Goal: Information Seeking & Learning: Learn about a topic

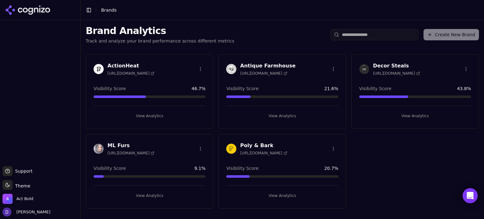
click at [118, 65] on h3 "ActionHeat" at bounding box center [130, 66] width 47 height 8
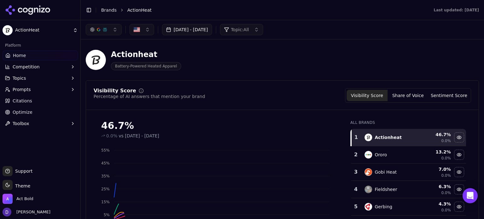
click at [183, 33] on button "[DATE] - [DATE]" at bounding box center [187, 29] width 50 height 11
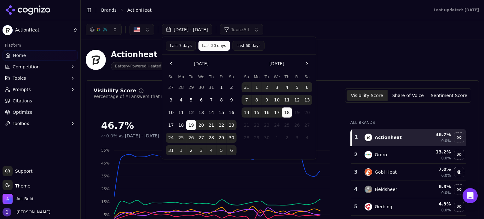
click at [173, 45] on button "Last 7 days" at bounding box center [181, 46] width 30 height 10
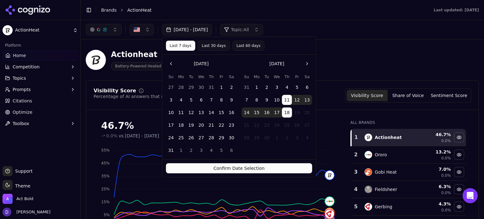
click at [216, 167] on button "Confirm Date Selection" at bounding box center [239, 168] width 146 height 10
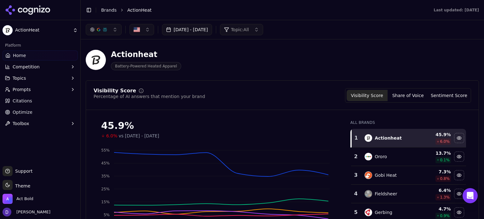
scroll to position [42, 0]
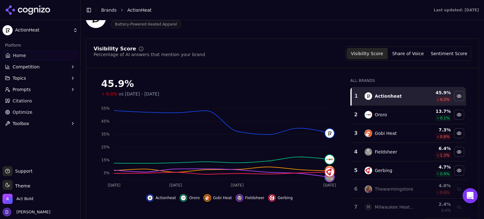
drag, startPoint x: 85, startPoint y: 91, endPoint x: 159, endPoint y: 3, distance: 115.4
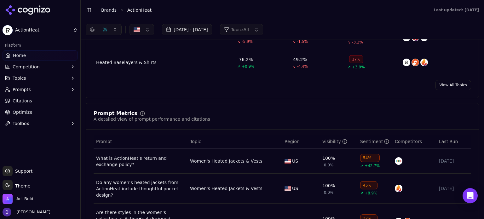
scroll to position [294, 0]
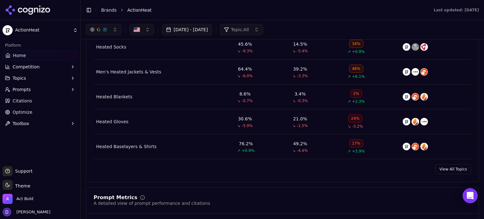
click at [444, 168] on link "View All Topics" at bounding box center [453, 169] width 36 height 10
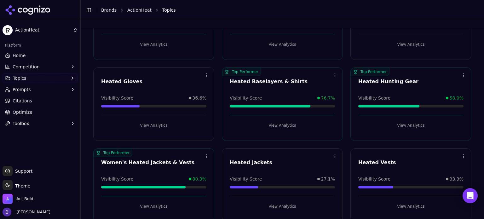
scroll to position [11, 0]
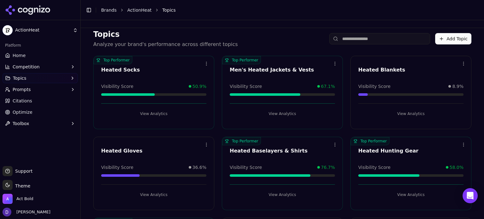
click at [418, 111] on button "View Analytics" at bounding box center [410, 114] width 105 height 10
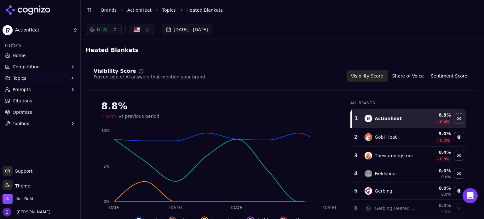
click at [420, 71] on button "Share of Voice" at bounding box center [408, 75] width 41 height 11
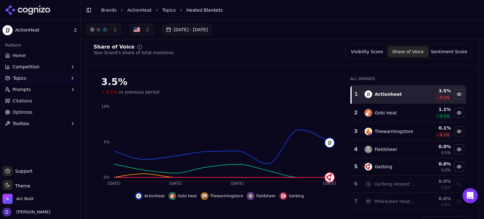
scroll to position [42, 0]
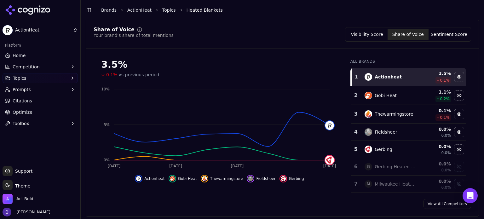
click at [376, 29] on button "Visibility Score" at bounding box center [367, 34] width 41 height 11
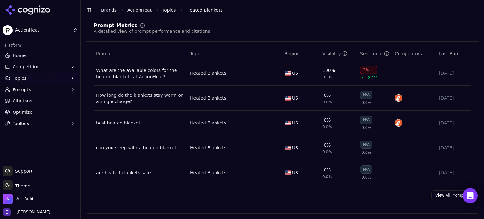
scroll to position [294, 0]
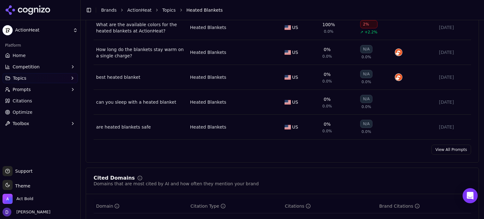
click at [449, 150] on link "View All Prompts" at bounding box center [451, 150] width 40 height 10
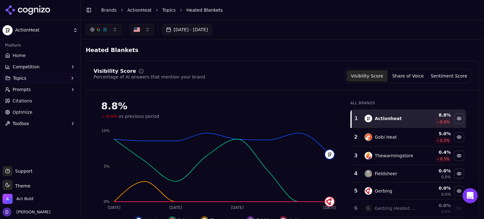
click at [210, 33] on button "[DATE] - [DATE]" at bounding box center [187, 29] width 50 height 11
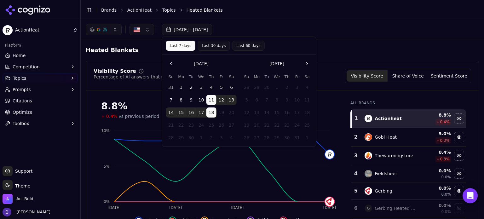
click at [165, 65] on div "[DATE] Su Mo Tu We Th Fr Sa 31 1 2 3 4 5 6 7 8 9 10 11 12 13 14 15 16 17 18 19 …" at bounding box center [239, 101] width 154 height 92
click at [171, 65] on button "Go to the Previous Month" at bounding box center [171, 64] width 10 height 10
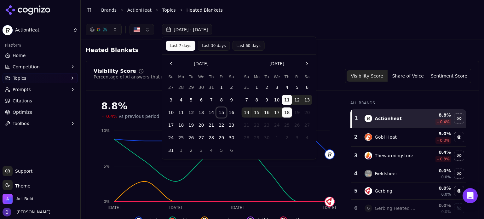
click at [219, 113] on button "15" at bounding box center [221, 112] width 10 height 10
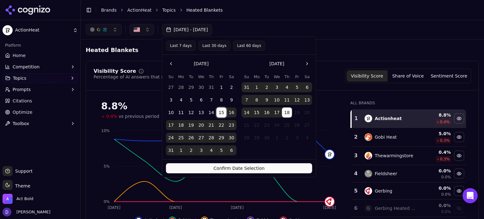
click at [242, 112] on button "14" at bounding box center [247, 112] width 10 height 10
click at [237, 168] on button "Confirm Date Selection" at bounding box center [239, 168] width 146 height 10
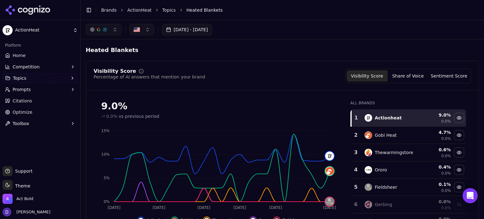
click at [408, 78] on button "Share of Voice" at bounding box center [408, 75] width 41 height 11
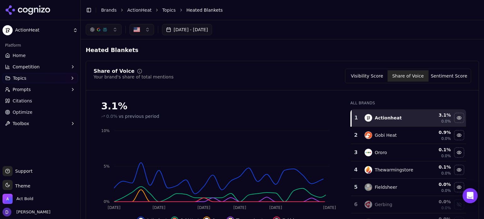
click at [372, 75] on button "Visibility Score" at bounding box center [367, 75] width 41 height 11
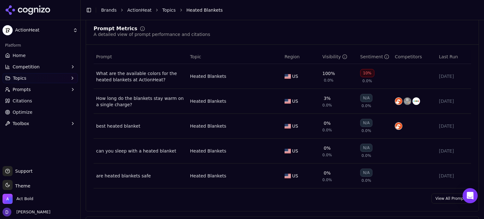
scroll to position [252, 0]
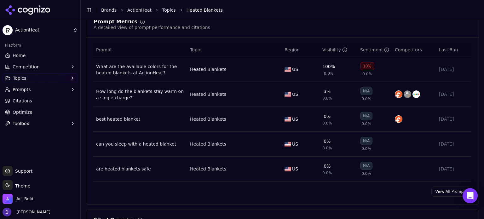
click at [441, 191] on link "View All Prompts" at bounding box center [451, 192] width 40 height 10
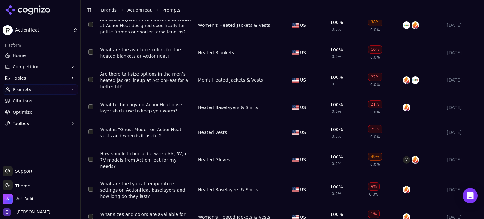
scroll to position [139, 0]
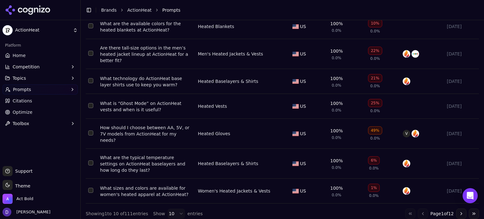
click at [173, 211] on html "ActionHeat Platform Home Competition Topics Prompts Citations Optimize Toolbox …" at bounding box center [242, 109] width 484 height 219
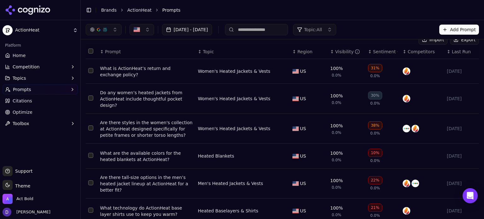
scroll to position [0, 0]
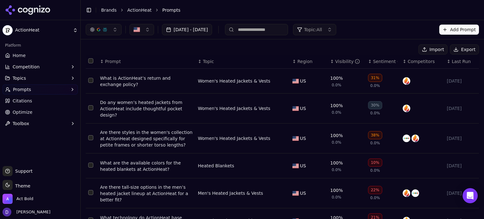
click at [454, 50] on button "Export" at bounding box center [464, 49] width 29 height 10
click at [29, 55] on link "Home" at bounding box center [40, 55] width 75 height 10
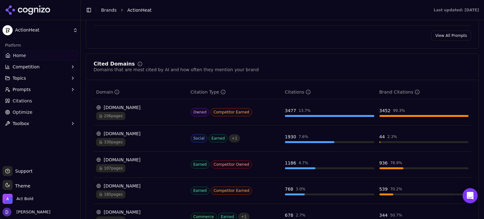
scroll to position [731, 0]
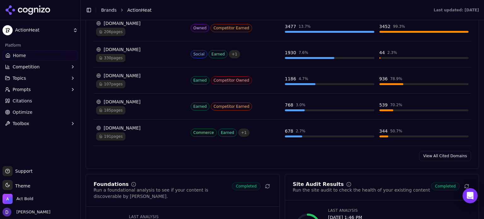
click at [440, 152] on link "View All Cited Domains" at bounding box center [445, 156] width 52 height 10
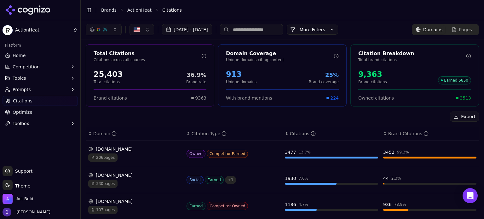
click at [42, 56] on link "Home" at bounding box center [40, 55] width 75 height 10
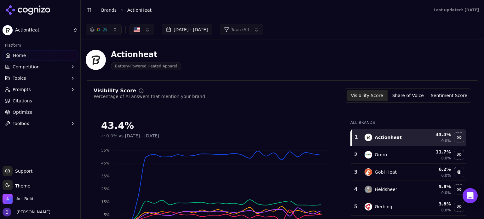
click at [179, 27] on button "[DATE] - [DATE]" at bounding box center [187, 29] width 50 height 11
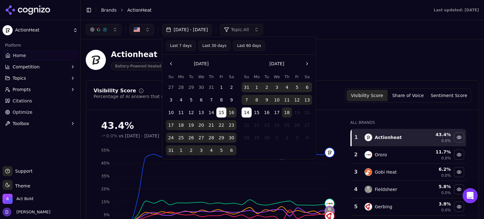
click at [178, 46] on button "Last 7 days" at bounding box center [181, 46] width 30 height 10
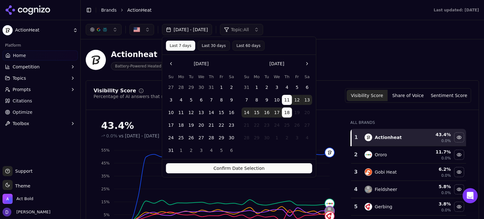
click at [218, 164] on button "Confirm Date Selection" at bounding box center [239, 168] width 146 height 10
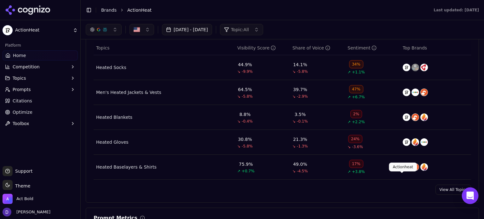
scroll to position [262, 0]
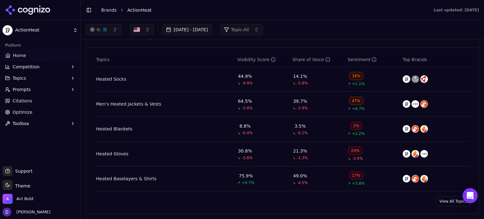
drag, startPoint x: 449, startPoint y: 202, endPoint x: 198, endPoint y: 107, distance: 268.5
click at [449, 202] on link "View All Topics" at bounding box center [453, 201] width 36 height 10
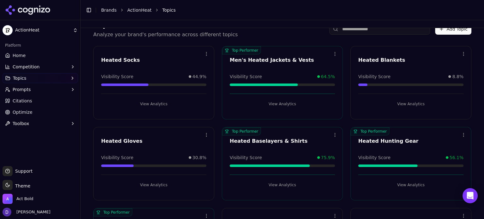
scroll to position [11, 0]
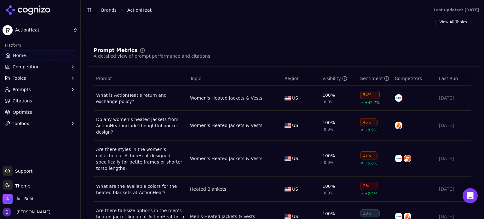
scroll to position [483, 0]
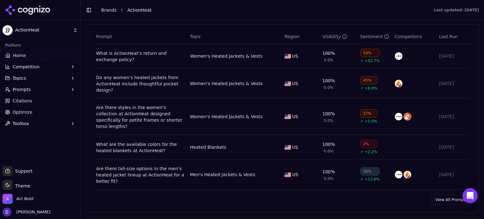
click at [448, 199] on div "Prompt Metrics A detailed view of prompt performance and citations Prompt Topic…" at bounding box center [282, 105] width 393 height 215
click at [449, 195] on link "View All Prompts" at bounding box center [451, 200] width 40 height 10
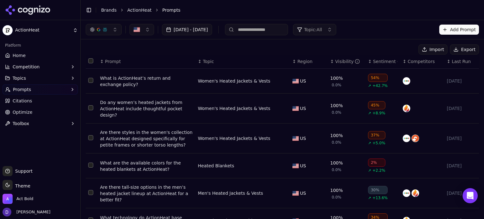
click at [458, 49] on button "Export" at bounding box center [464, 49] width 29 height 10
click at [29, 113] on span "Optimize" at bounding box center [23, 112] width 20 height 6
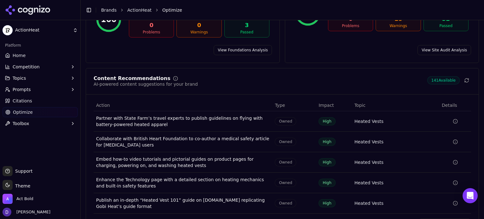
scroll to position [84, 0]
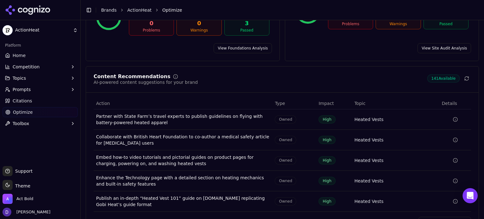
click at [108, 9] on link "Brands" at bounding box center [108, 10] width 15 height 5
